Goal: Information Seeking & Learning: Learn about a topic

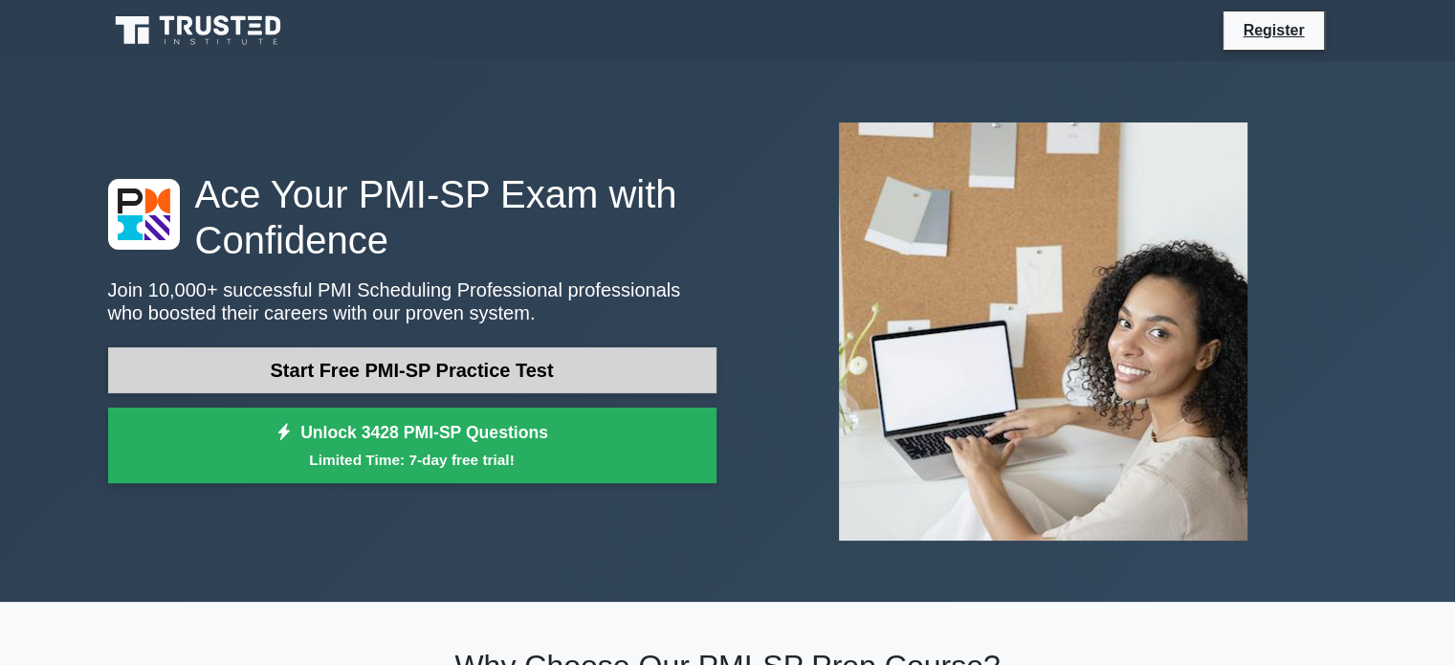
click at [498, 373] on link "Start Free PMI-SP Practice Test" at bounding box center [412, 370] width 608 height 46
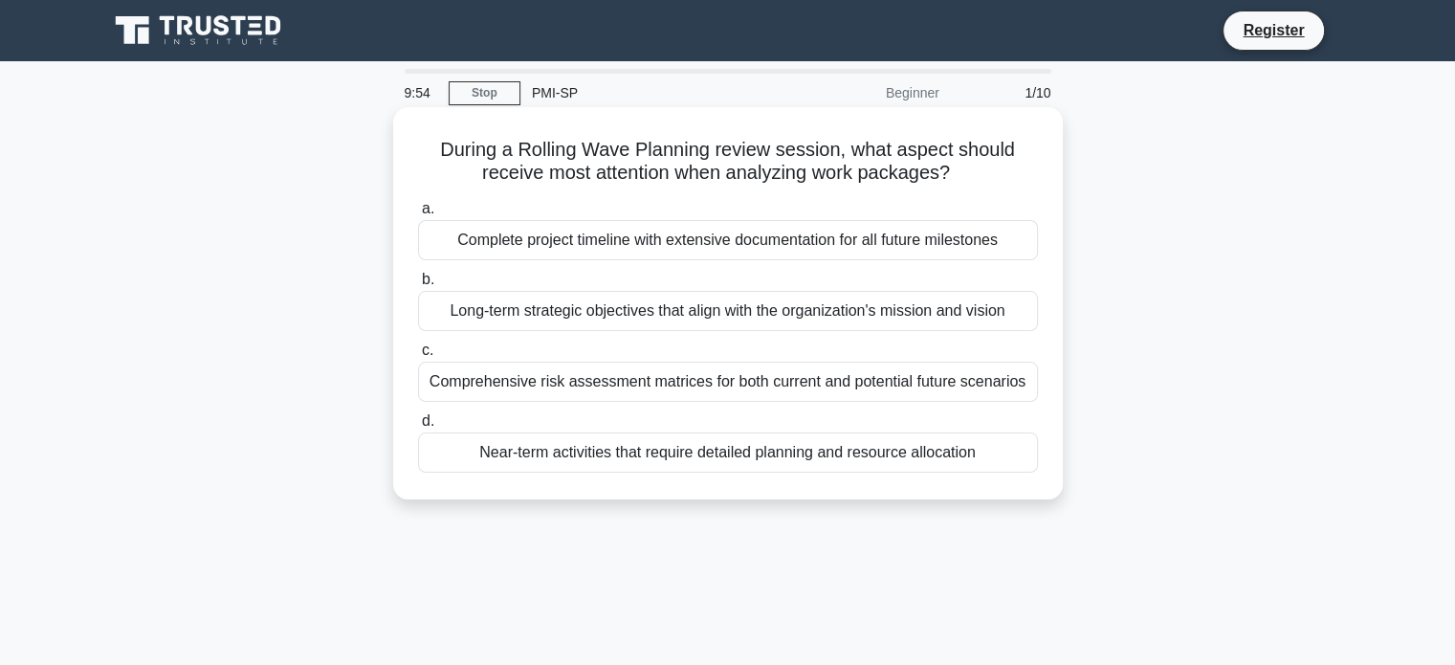
click at [781, 252] on div "Complete project timeline with extensive documentation for all future milestones" at bounding box center [728, 240] width 620 height 40
click at [418, 215] on input "a. Complete project timeline with extensive documentation for all future milest…" at bounding box center [418, 209] width 0 height 12
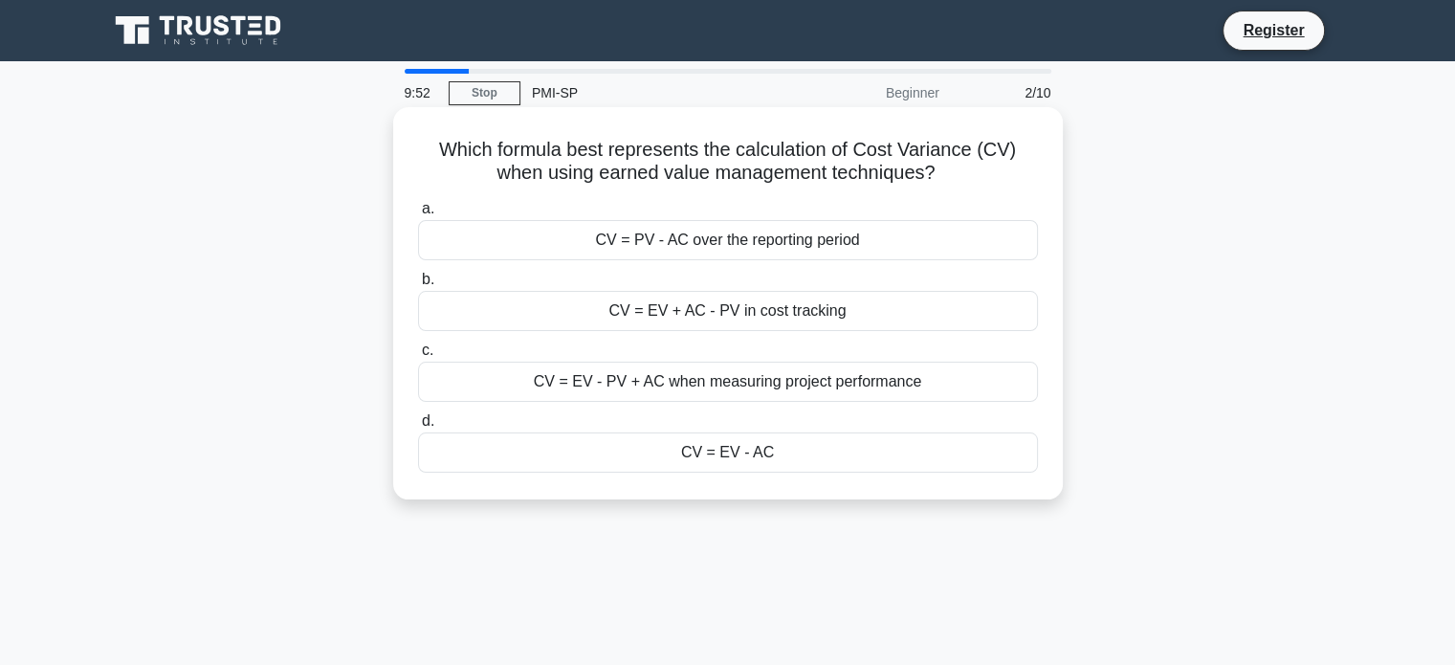
click at [786, 254] on div "CV = PV - AC over the reporting period" at bounding box center [728, 240] width 620 height 40
click at [418, 215] on input "a. CV = PV - AC over the reporting period" at bounding box center [418, 209] width 0 height 12
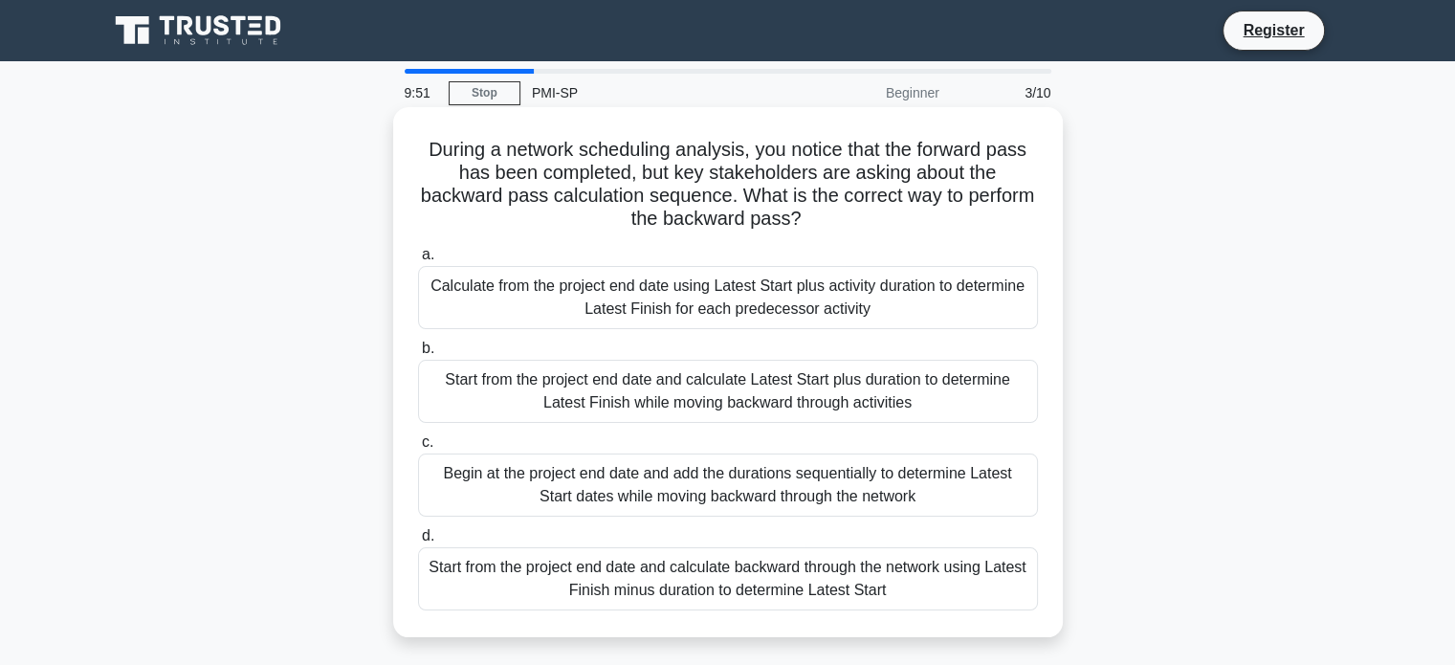
click at [779, 278] on div "Calculate from the project end date using Latest Start plus activity duration t…" at bounding box center [728, 297] width 620 height 63
click at [418, 261] on input "a. Calculate from the project end date using Latest Start plus activity duratio…" at bounding box center [418, 255] width 0 height 12
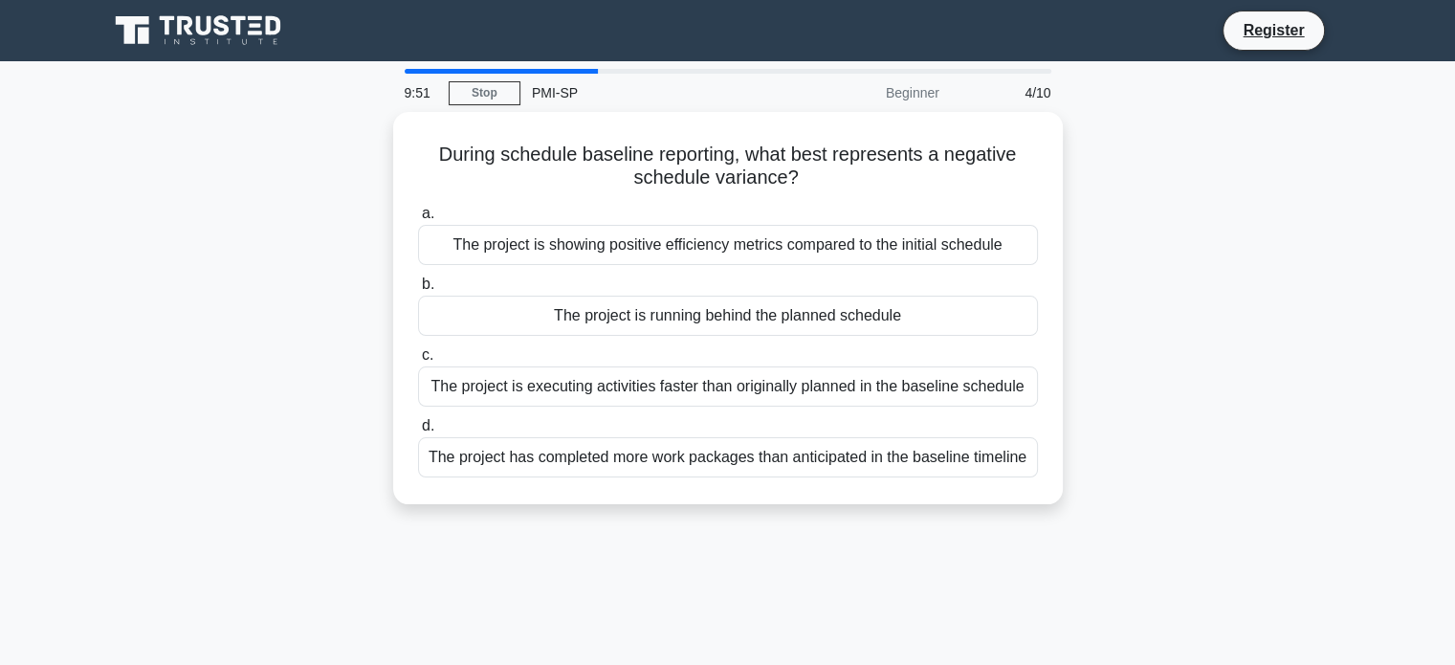
click at [779, 278] on label "b. The project is running behind the planned schedule" at bounding box center [728, 304] width 620 height 63
click at [418, 278] on input "b. The project is running behind the planned schedule" at bounding box center [418, 284] width 0 height 12
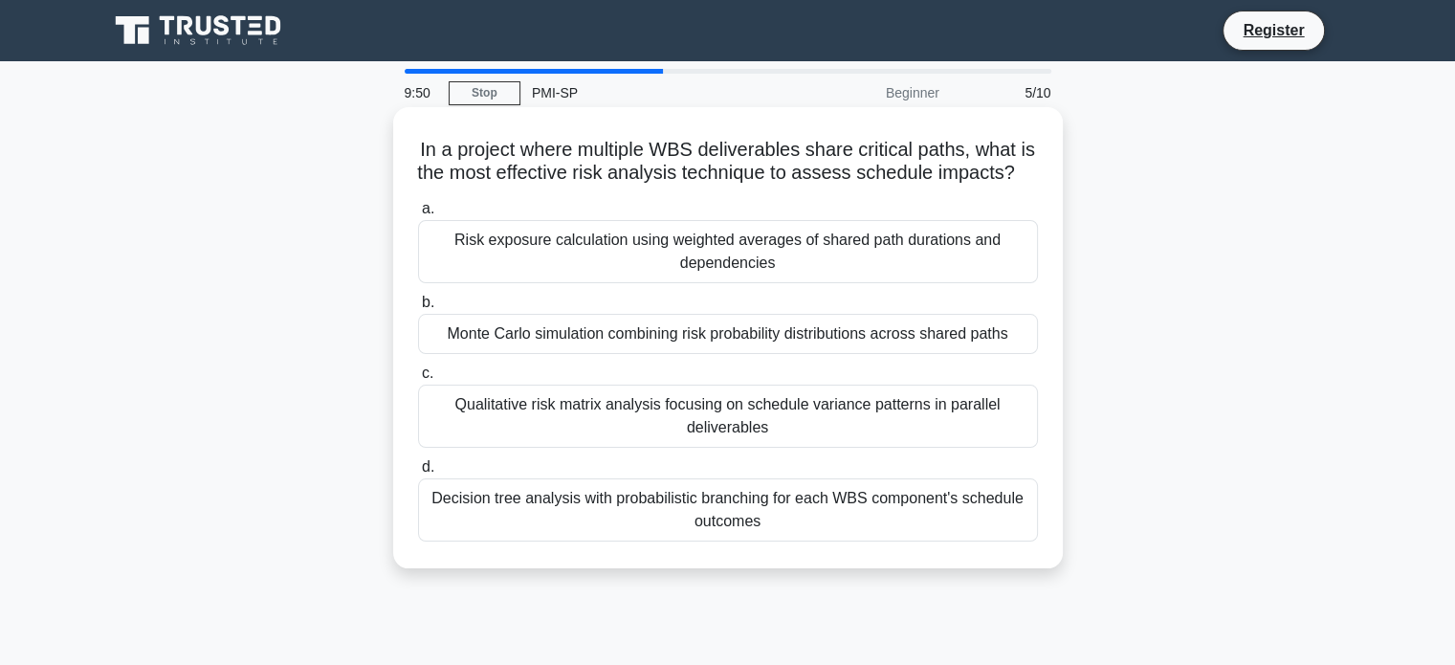
click at [747, 344] on div "Monte Carlo simulation combining risk probability distributions across shared p…" at bounding box center [728, 334] width 620 height 40
click at [418, 309] on input "b. Monte Carlo simulation combining risk probability distributions across share…" at bounding box center [418, 303] width 0 height 12
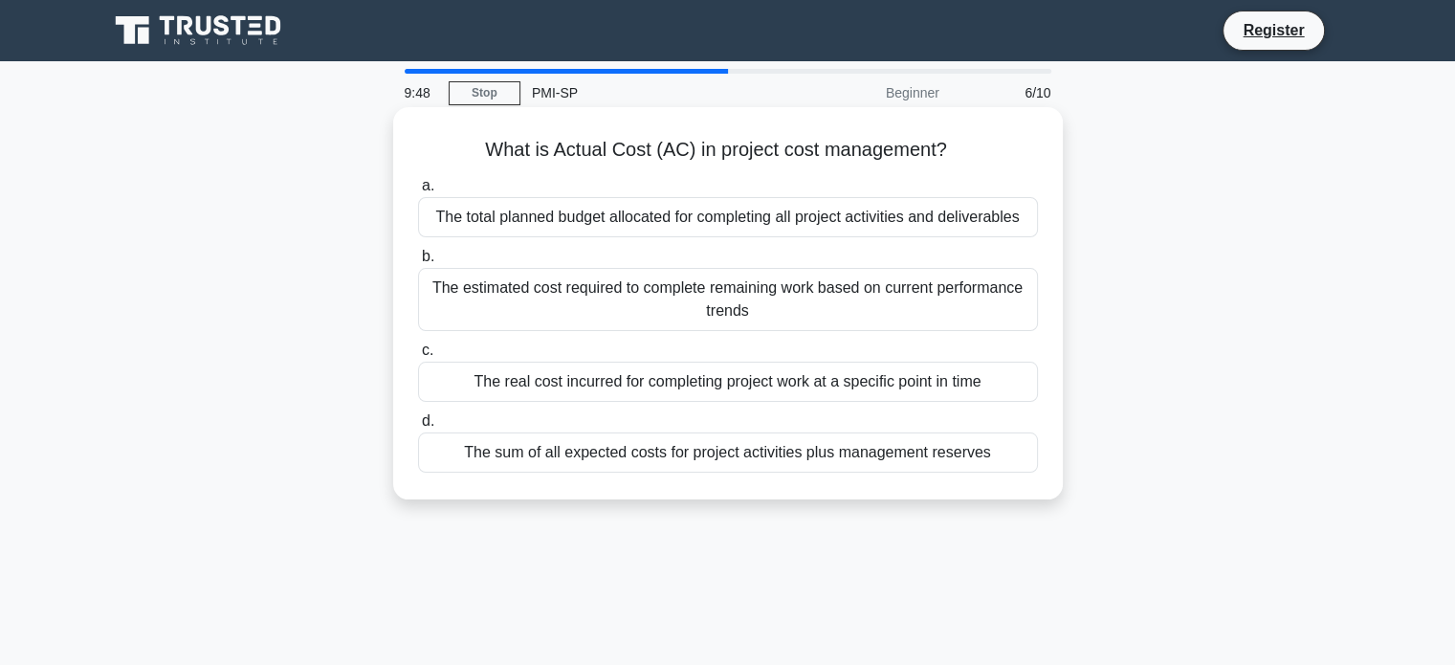
click at [716, 435] on div "The sum of all expected costs for project activities plus management reserves" at bounding box center [728, 452] width 620 height 40
click at [418, 428] on input "d. The sum of all expected costs for project activities plus management reserves" at bounding box center [418, 421] width 0 height 12
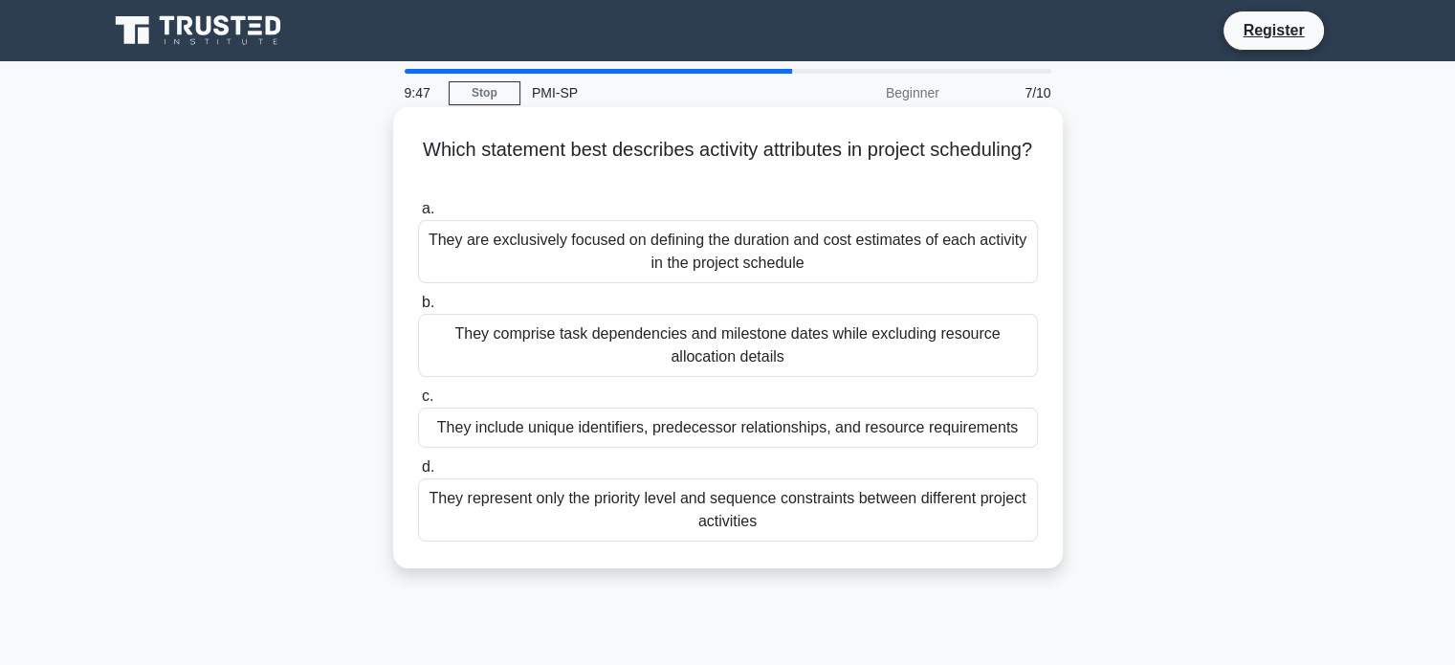
click at [754, 363] on div "They comprise task dependencies and milestone dates while excluding resource al…" at bounding box center [728, 345] width 620 height 63
click at [418, 309] on input "b. They comprise task dependencies and milestone dates while excluding resource…" at bounding box center [418, 303] width 0 height 12
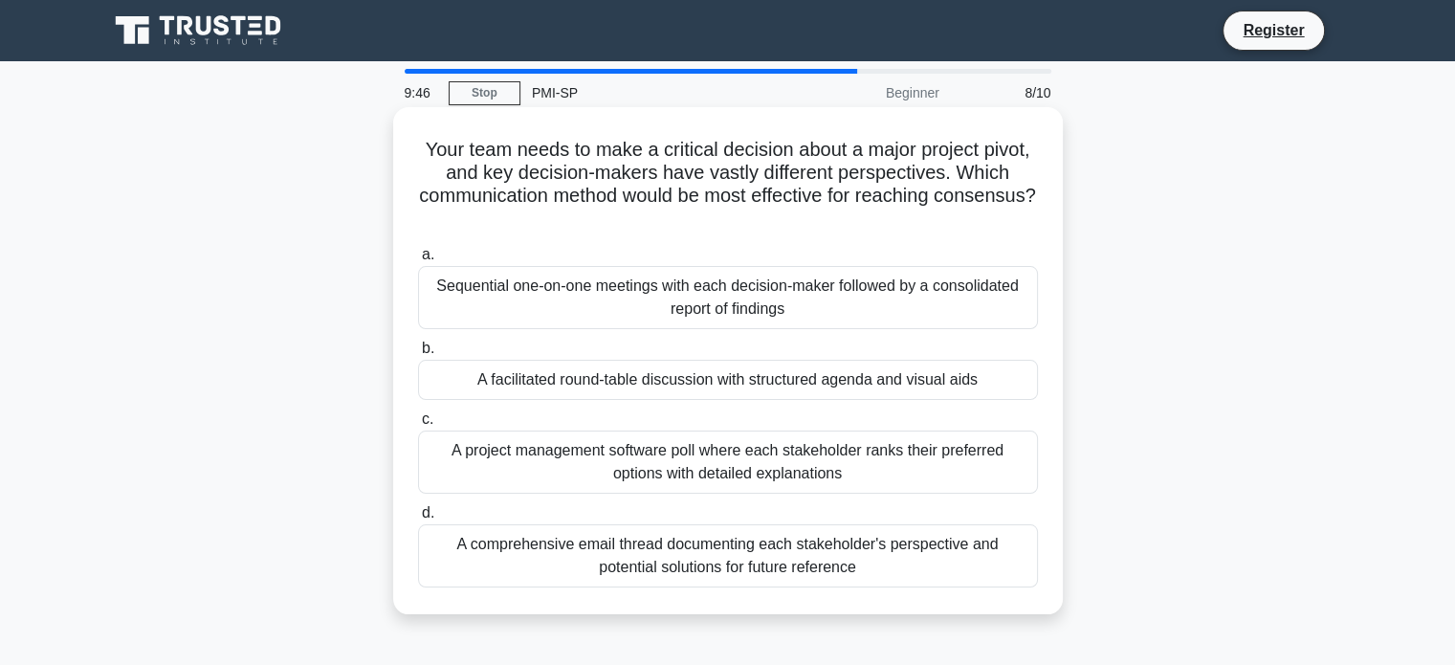
click at [759, 374] on div "A facilitated round-table discussion with structured agenda and visual aids" at bounding box center [728, 380] width 620 height 40
click at [418, 355] on input "b. A facilitated round-table discussion with structured agenda and visual aids" at bounding box center [418, 348] width 0 height 12
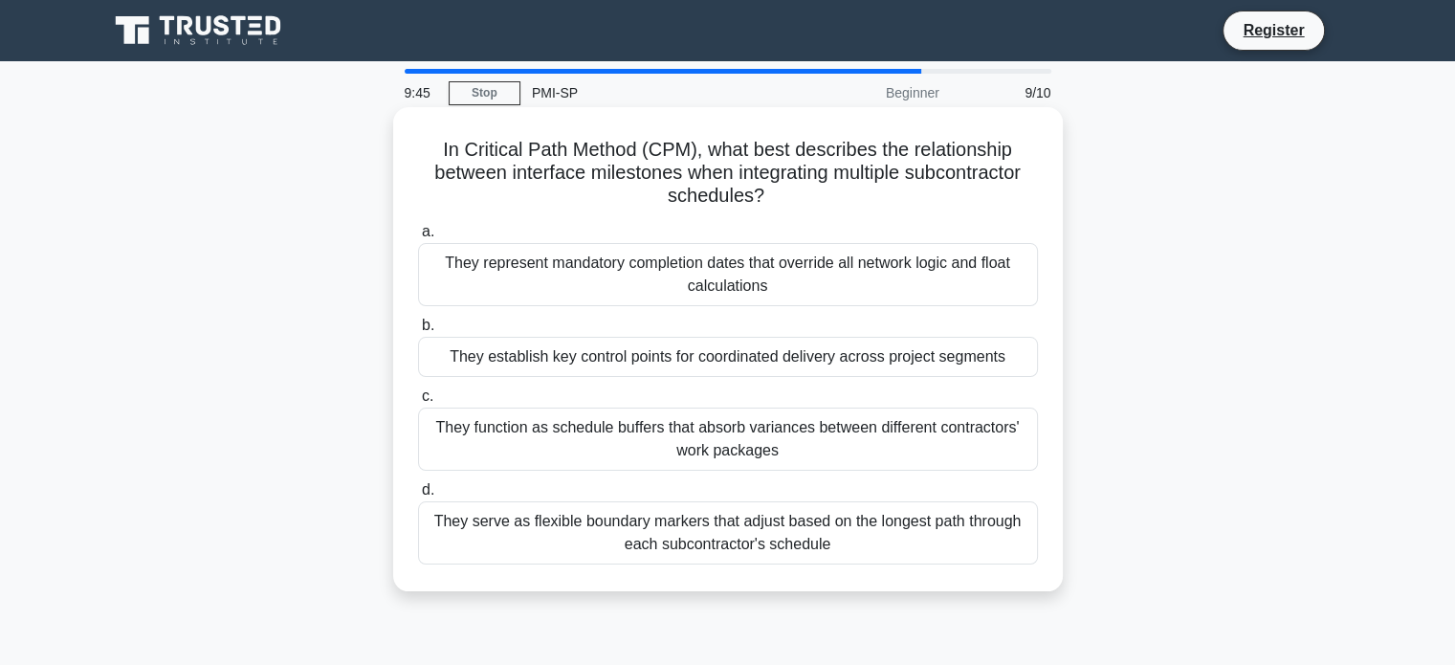
click at [823, 286] on div "They represent mandatory completion dates that override all network logic and f…" at bounding box center [728, 274] width 620 height 63
click at [418, 238] on input "a. They represent mandatory completion dates that override all network logic an…" at bounding box center [418, 232] width 0 height 12
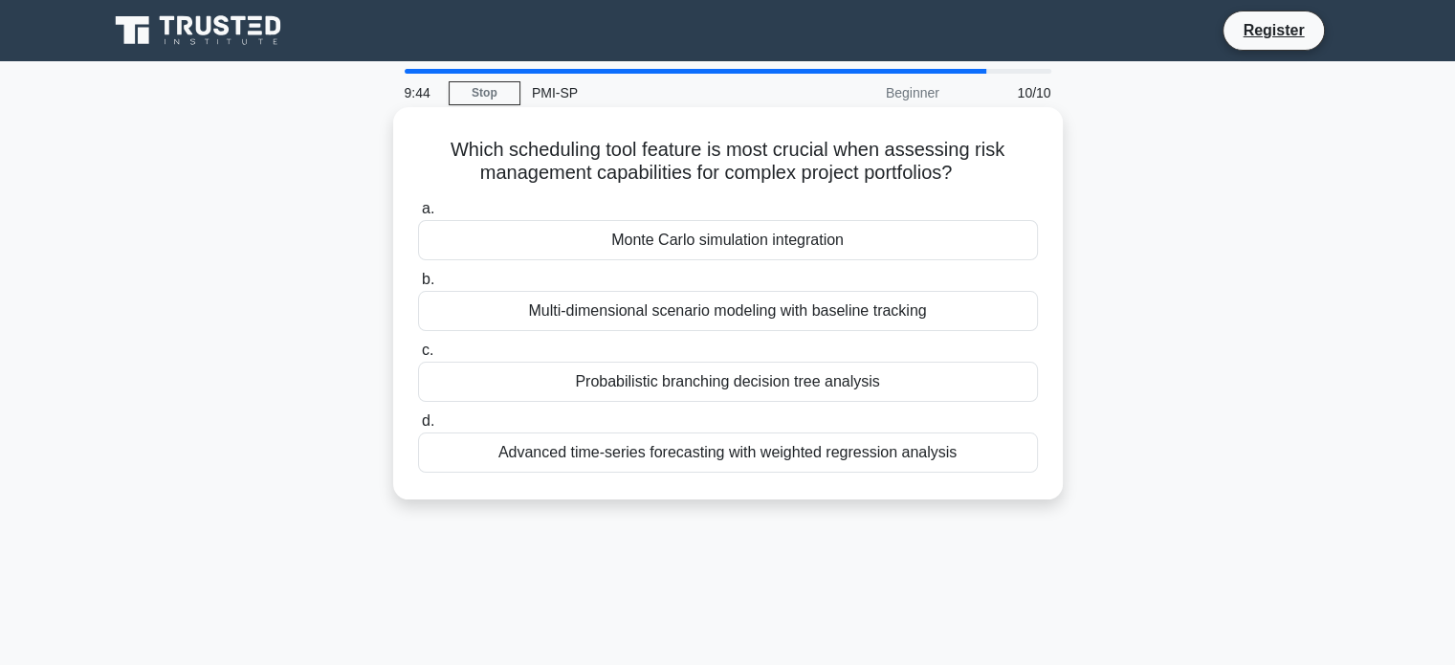
click at [800, 320] on div "Multi-dimensional scenario modeling with baseline tracking" at bounding box center [728, 311] width 620 height 40
click at [418, 286] on input "b. Multi-dimensional scenario modeling with baseline tracking" at bounding box center [418, 280] width 0 height 12
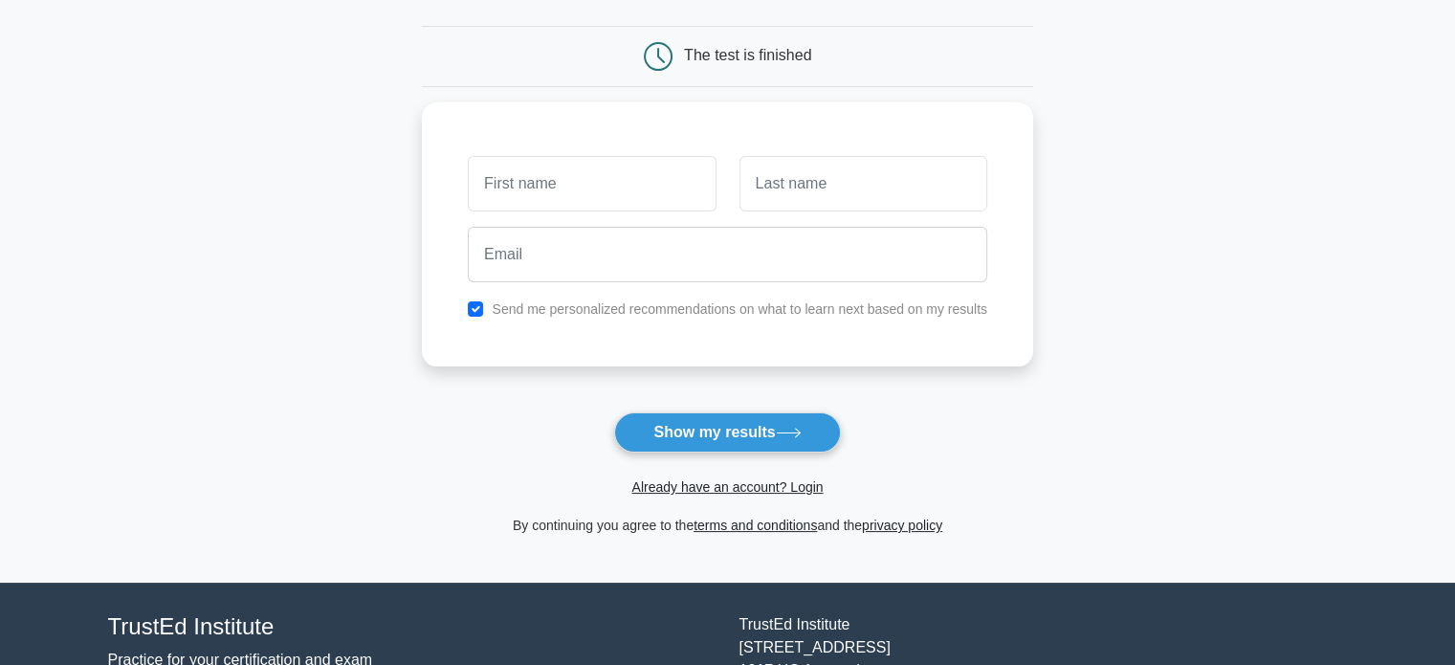
scroll to position [168, 0]
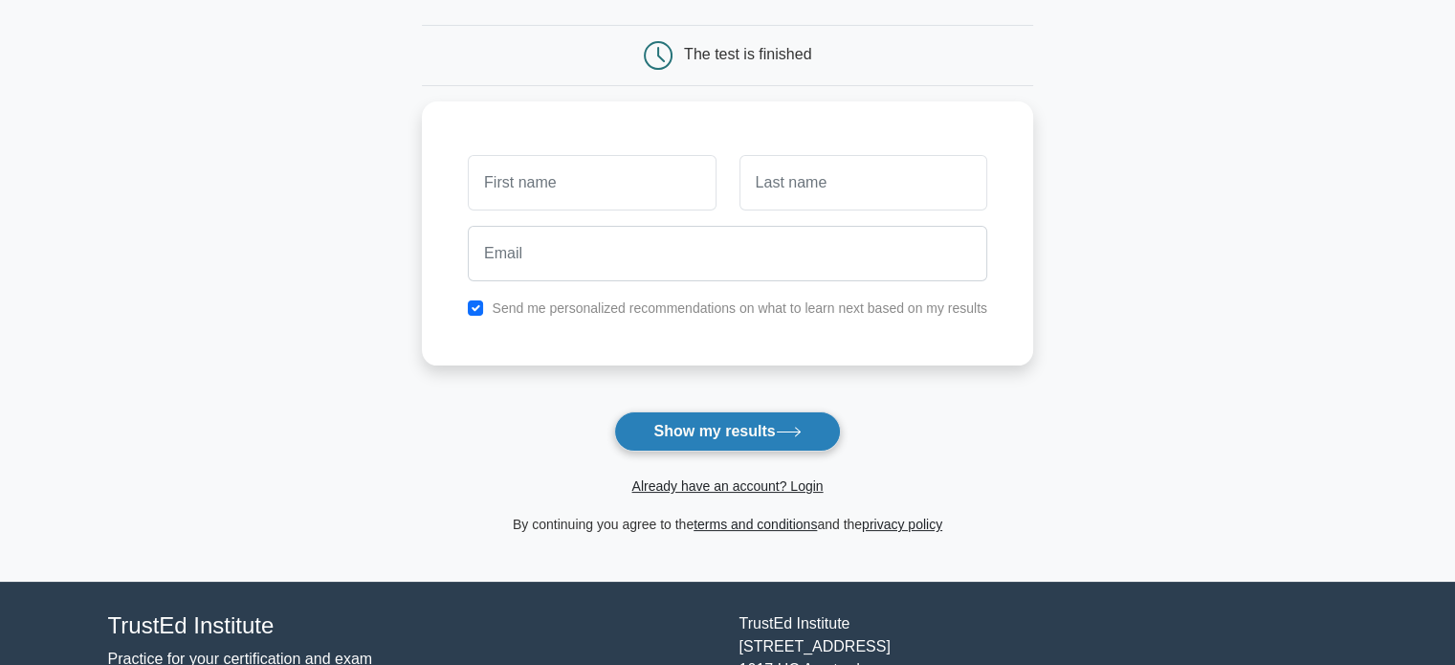
click at [777, 421] on button "Show my results" at bounding box center [727, 431] width 226 height 40
